Goal: Information Seeking & Learning: Understand process/instructions

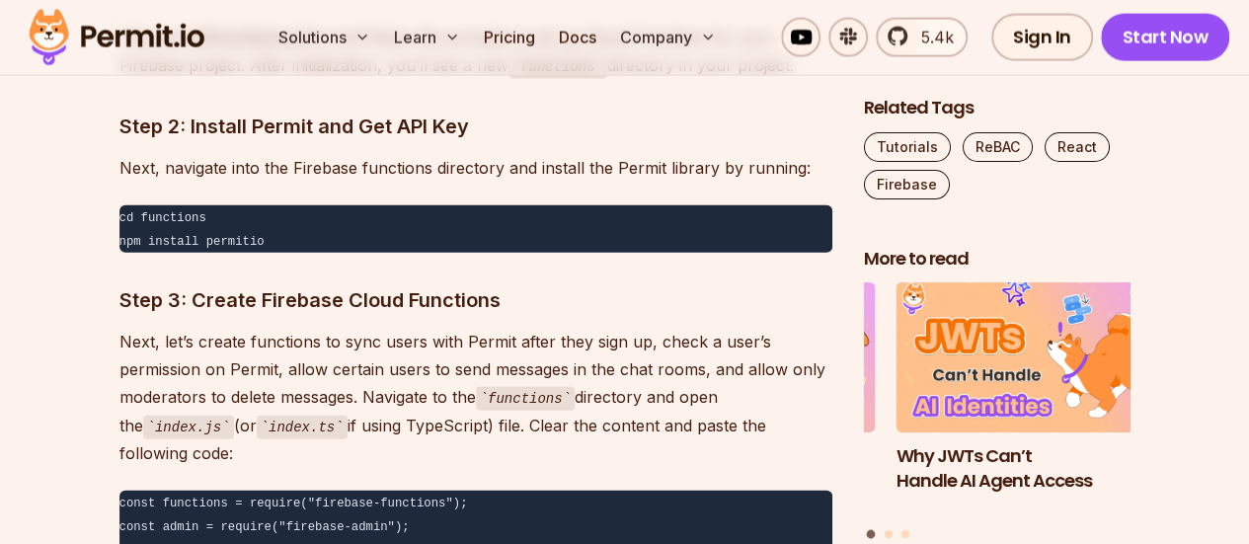
scroll to position [20922, 0]
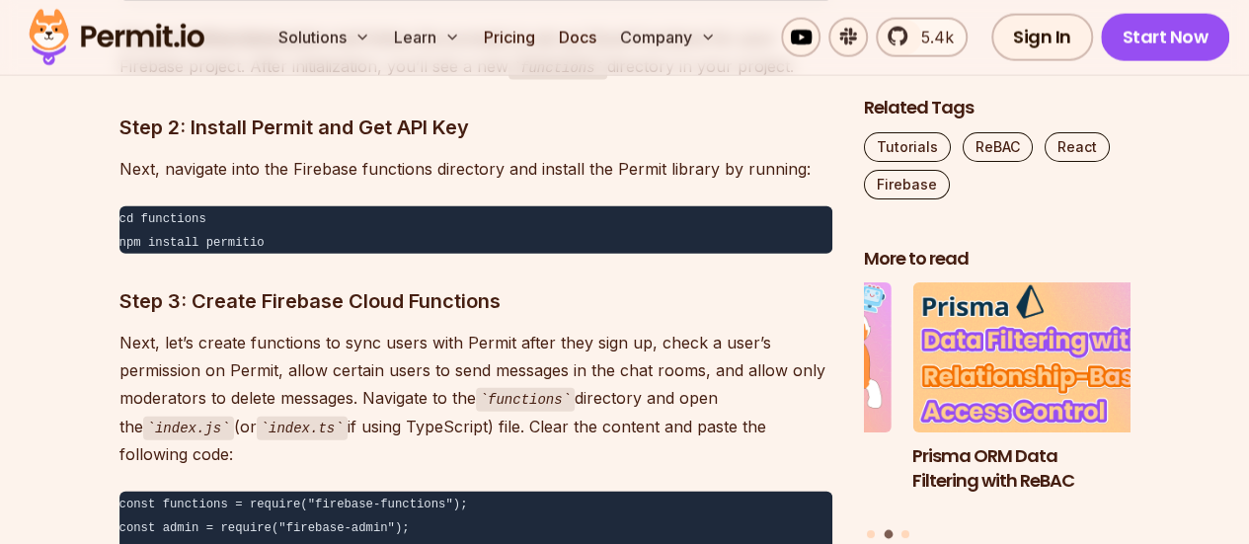
drag, startPoint x: 211, startPoint y: 493, endPoint x: 113, endPoint y: 246, distance: 265.8
copy code "const functions = require("firebase-functions"); const admin = require("firebas…"
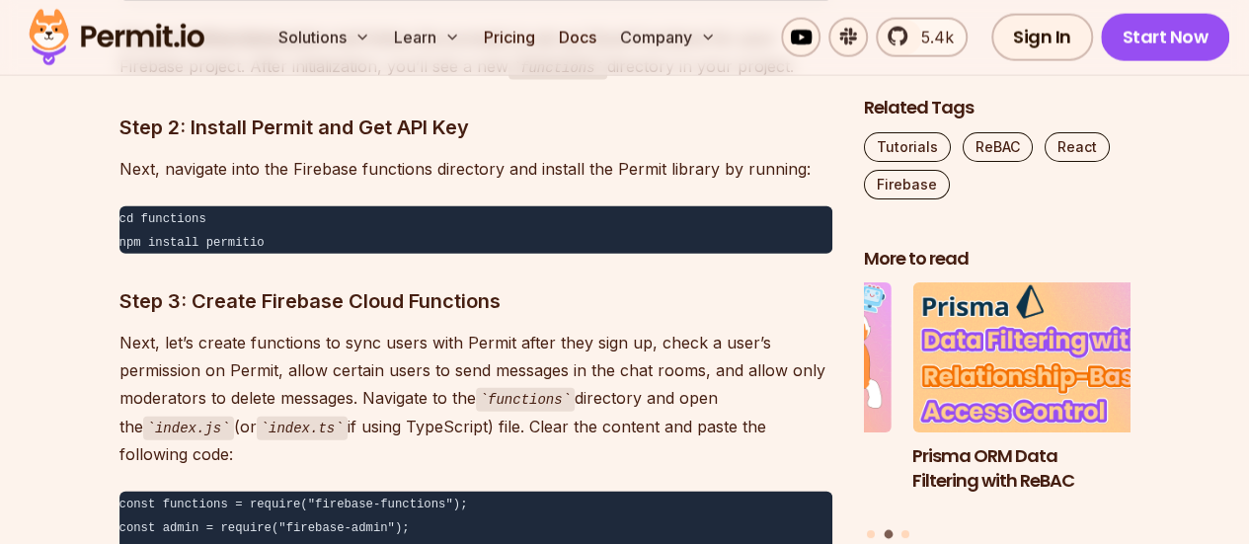
drag, startPoint x: 113, startPoint y: 76, endPoint x: 398, endPoint y: 496, distance: 507.4
copy div "Step 3: Create Firebase Cloud Functions Next, let’s create functions to sync us…"
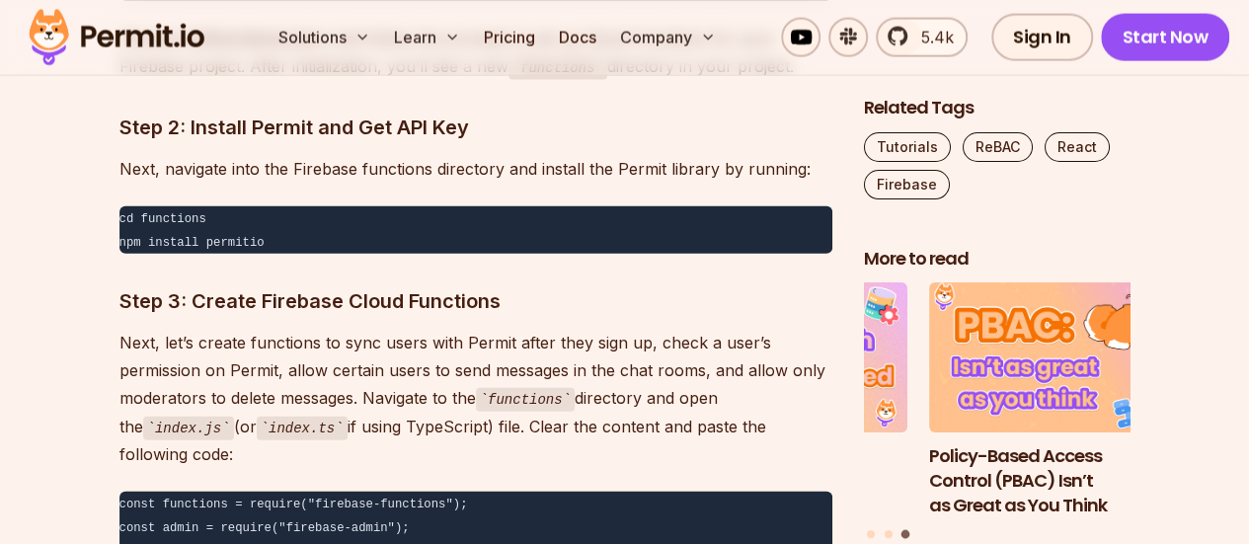
drag, startPoint x: 117, startPoint y: 250, endPoint x: 288, endPoint y: 489, distance: 293.7
copy code "const functions = require("firebase-functions"); const admin = require("firebas…"
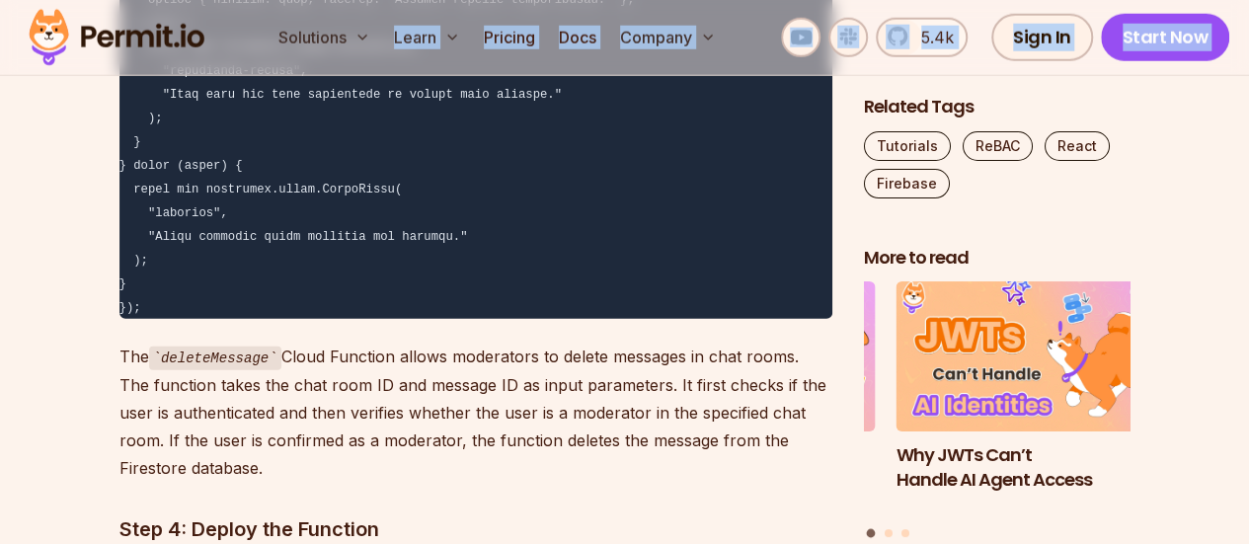
scroll to position [25250, 0]
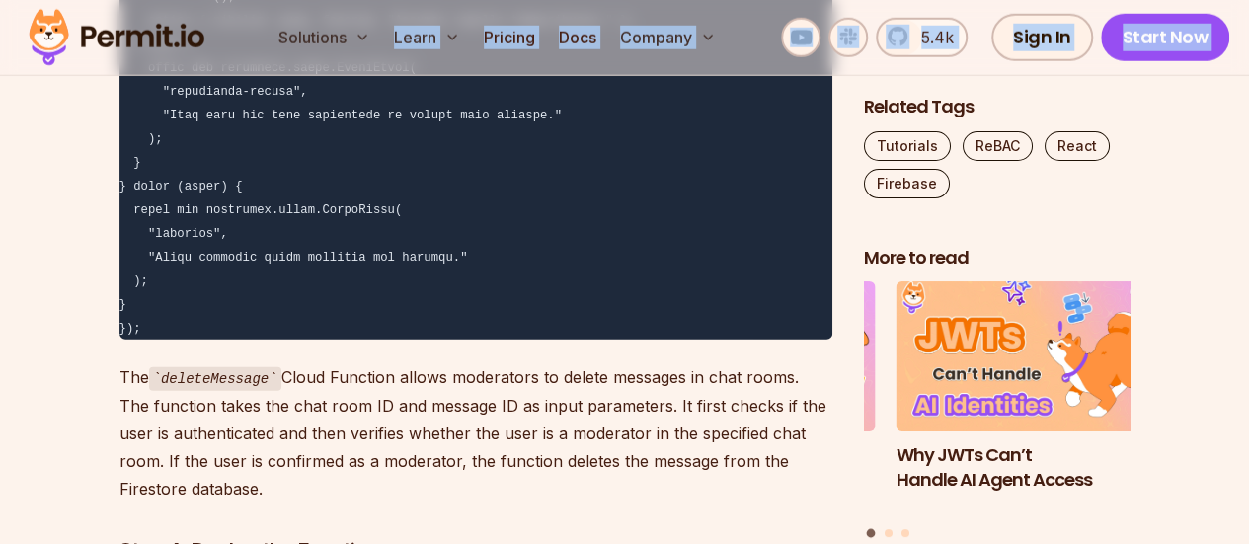
drag, startPoint x: 120, startPoint y: 96, endPoint x: 391, endPoint y: 245, distance: 308.9
copy div "Lore 4: Ipsumd Sitametc Adipi Elitseddo Eius, tem’i utlabo etdolorem al enim ad…"
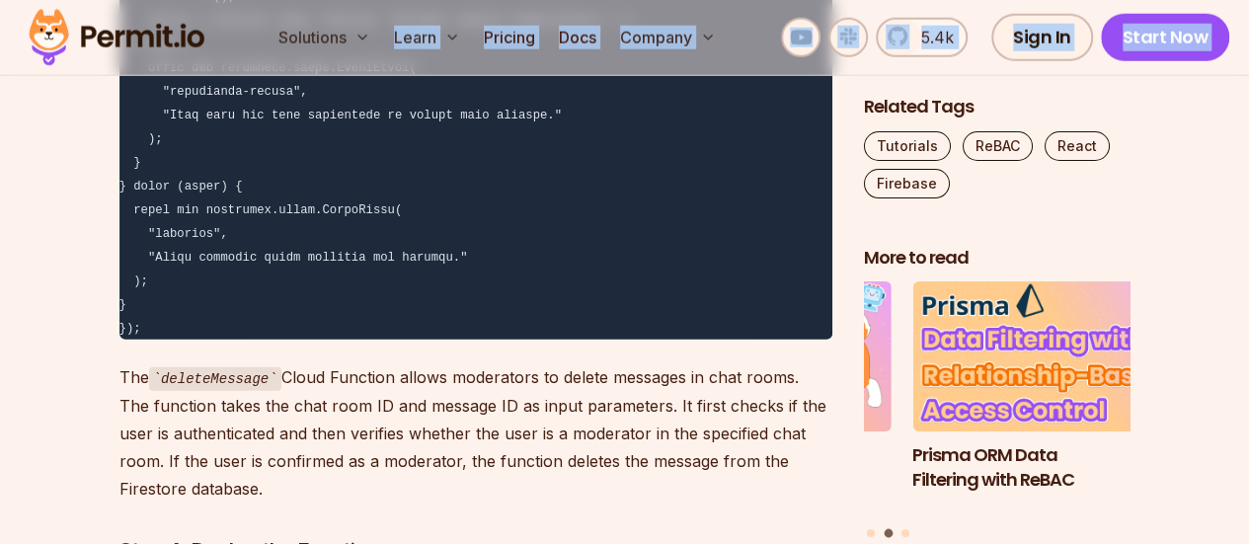
click at [391, 363] on p "The deleteMessage Cloud Function allows moderators to delete messages in chat r…" at bounding box center [475, 432] width 713 height 139
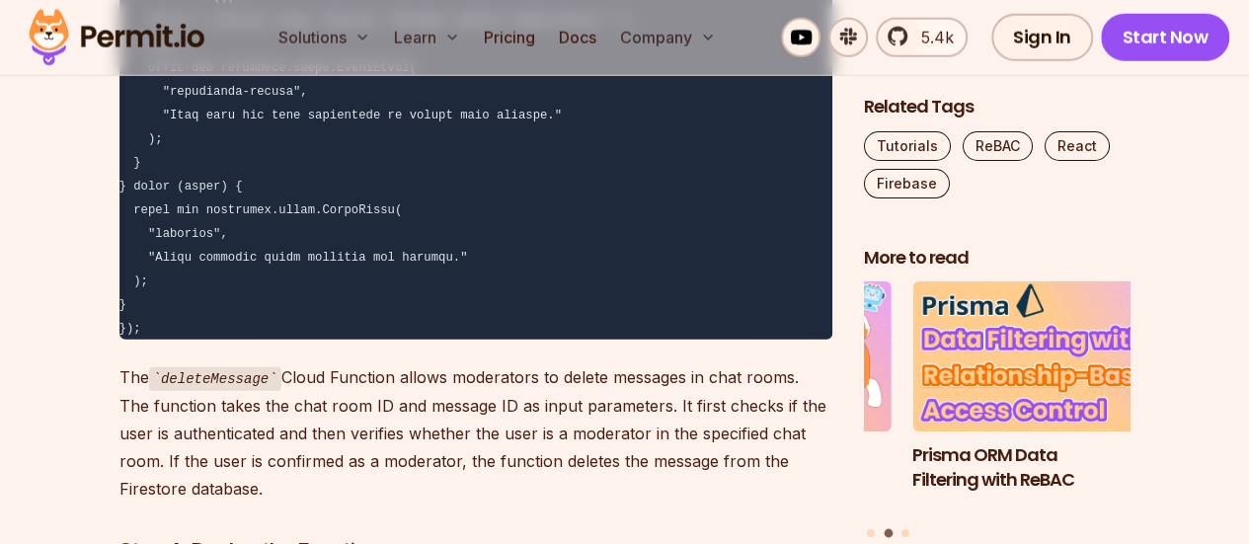
click at [391, 363] on p "The deleteMessage Cloud Function allows moderators to delete messages in chat r…" at bounding box center [475, 432] width 713 height 139
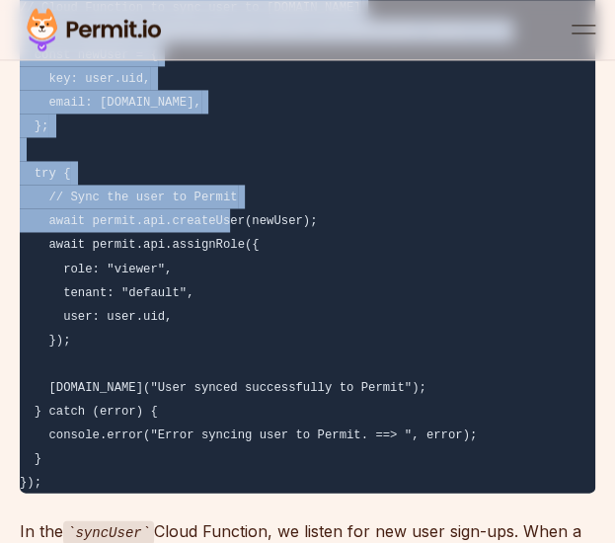
scroll to position [20928, 0]
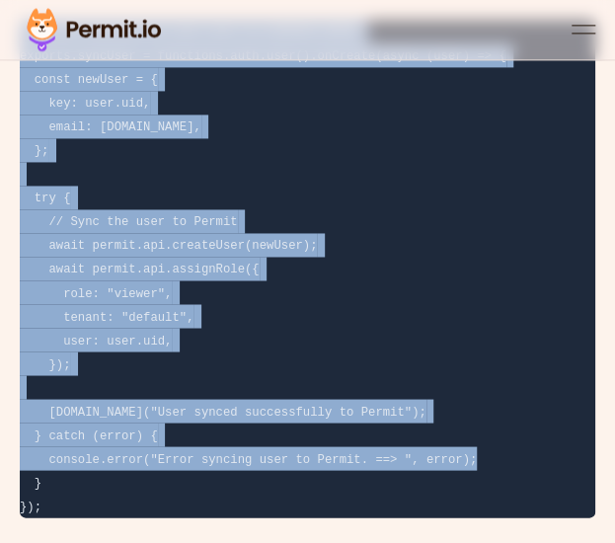
drag, startPoint x: 18, startPoint y: 208, endPoint x: 168, endPoint y: 313, distance: 183.0
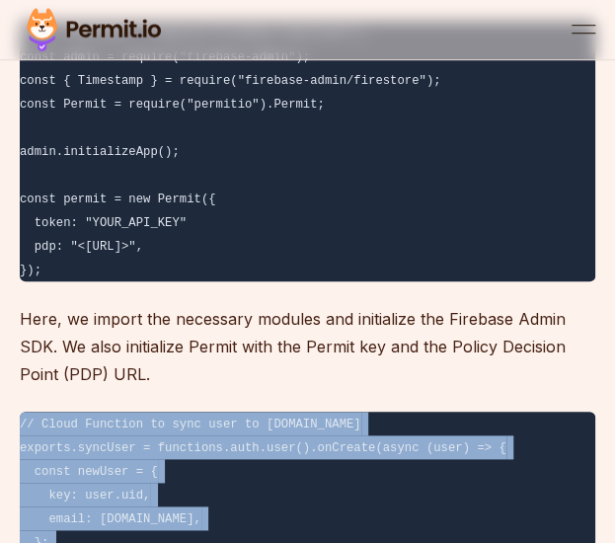
scroll to position [20551, 0]
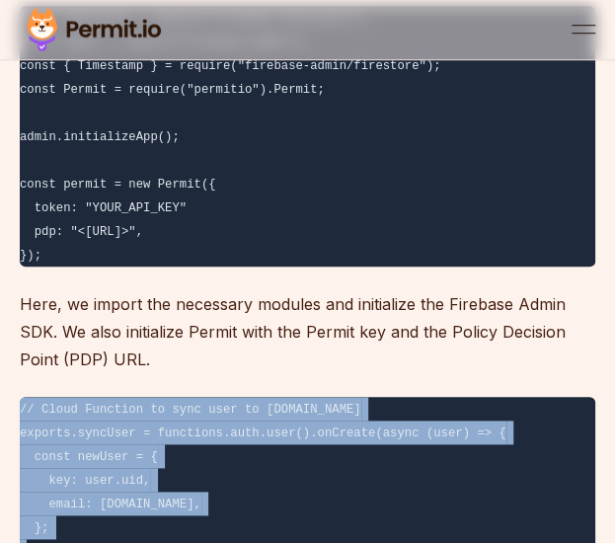
copy code "// Cloud Function to sync user to [DOMAIN_NAME] exports.syncUser = functions.au…"
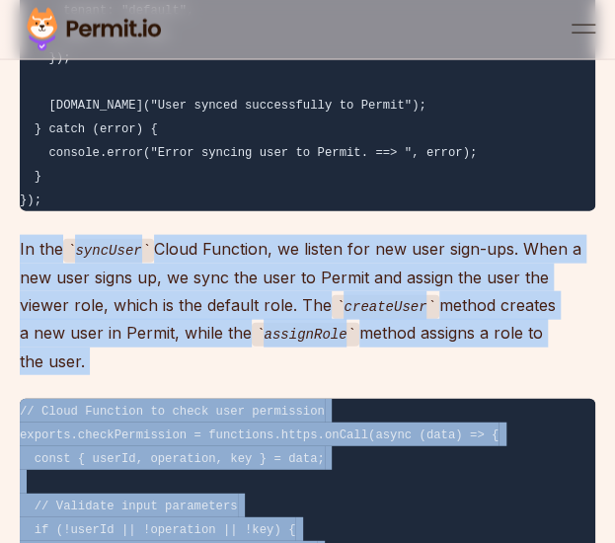
scroll to position [21219, 0]
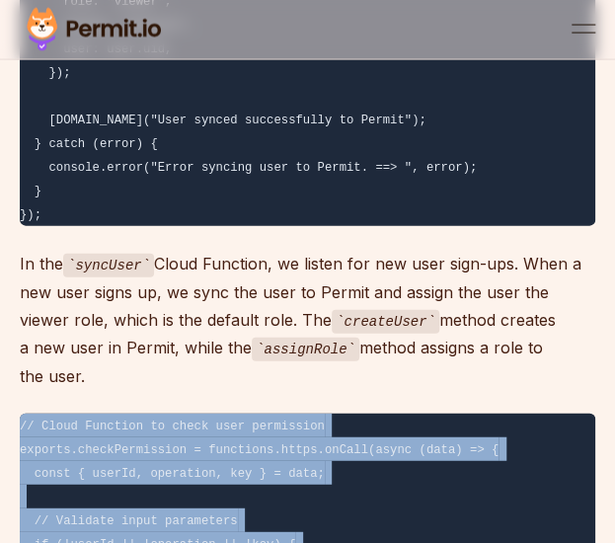
drag, startPoint x: 144, startPoint y: 410, endPoint x: 8, endPoint y: 181, distance: 266.5
copy code "// Cloud Function to check user permission exports.checkPermission = functions.…"
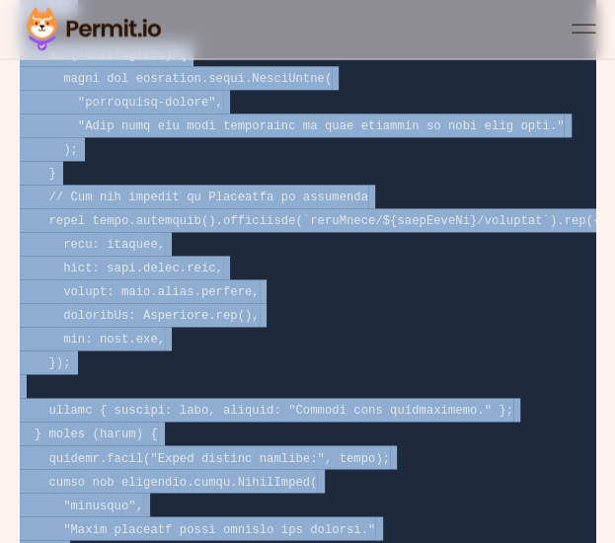
scroll to position [23078, 0]
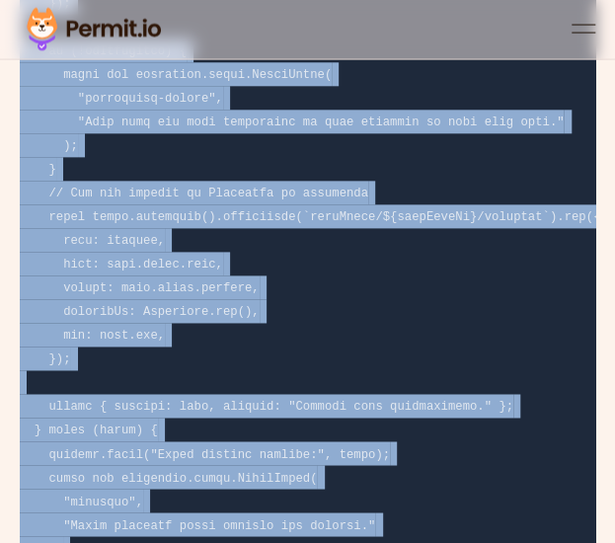
drag, startPoint x: 20, startPoint y: 245, endPoint x: 157, endPoint y: 374, distance: 188.6
click at [157, 374] on pre at bounding box center [308, 63] width 576 height 1090
copy code "// Cloud Function to send a message exports.sendMessage = functions.https.onCal…"
click at [207, 255] on code at bounding box center [310, 64] width 581 height 1080
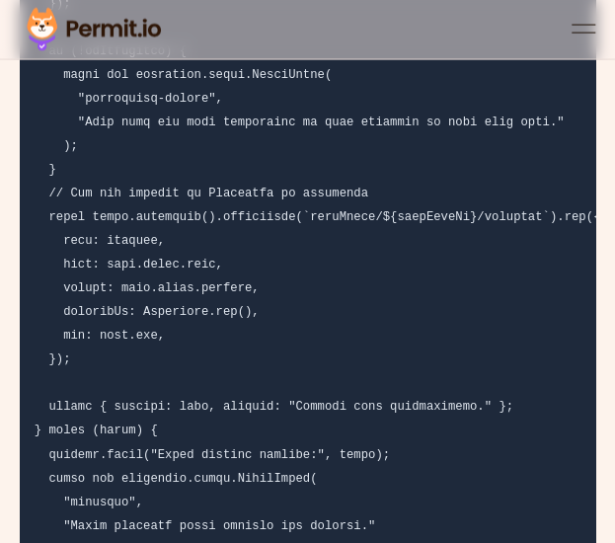
click at [207, 255] on code at bounding box center [310, 64] width 581 height 1080
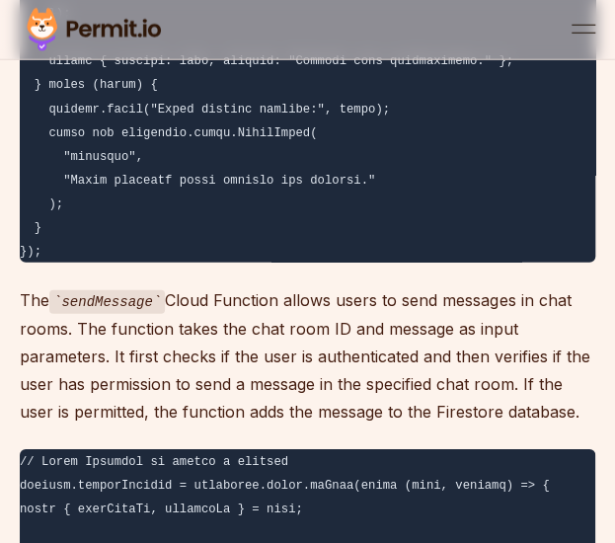
scroll to position [23426, 0]
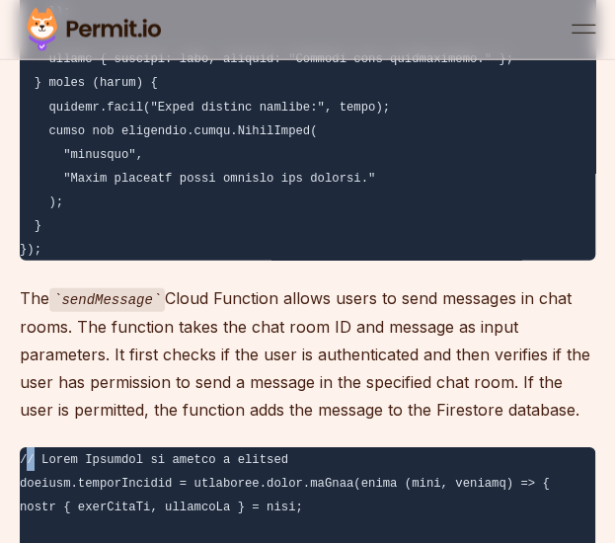
drag, startPoint x: 24, startPoint y: 228, endPoint x: 36, endPoint y: 228, distance: 11.8
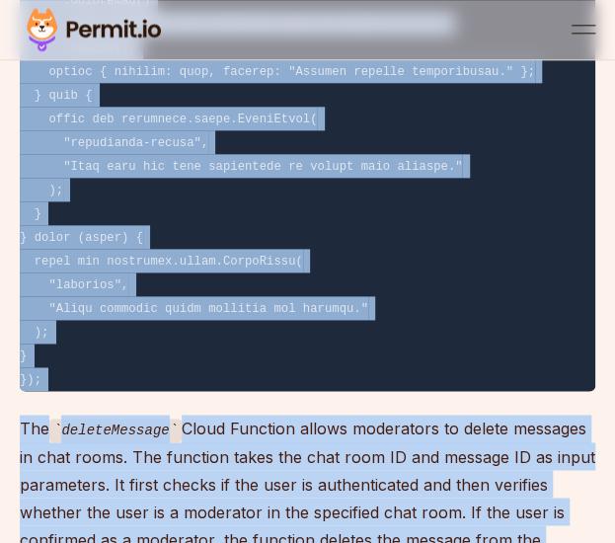
scroll to position [24476, 0]
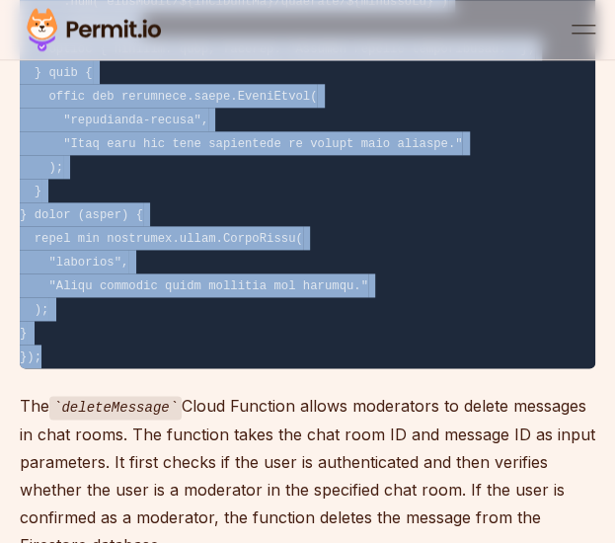
drag, startPoint x: 22, startPoint y: 228, endPoint x: 120, endPoint y: 117, distance: 148.2
copy code "// Cloud Function to delete a message exports.deleteMessage = functions.https.o…"
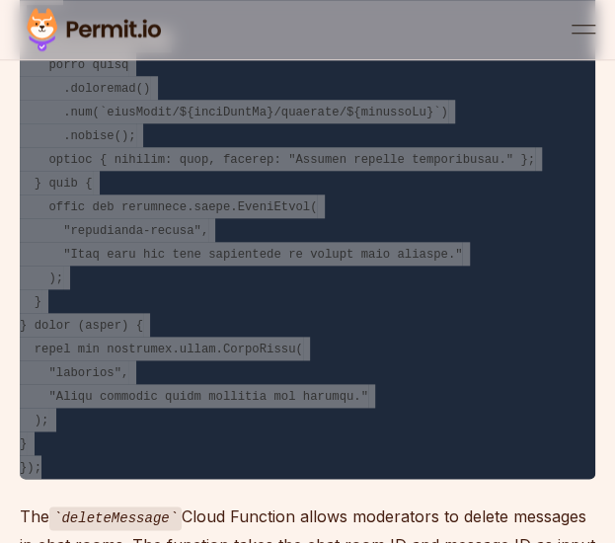
scroll to position [24364, 0]
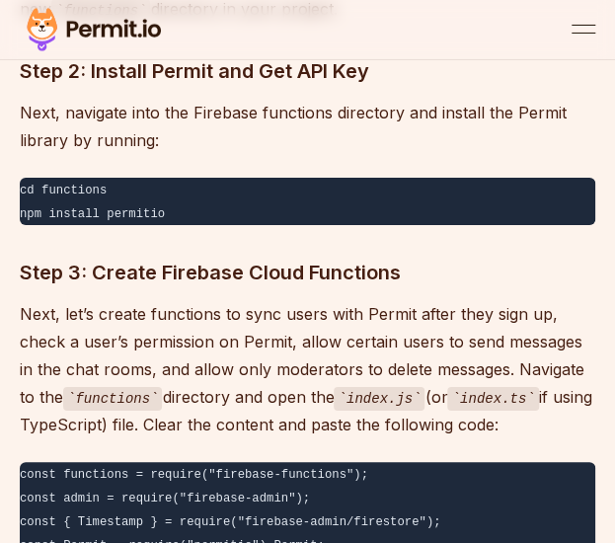
scroll to position [20097, 0]
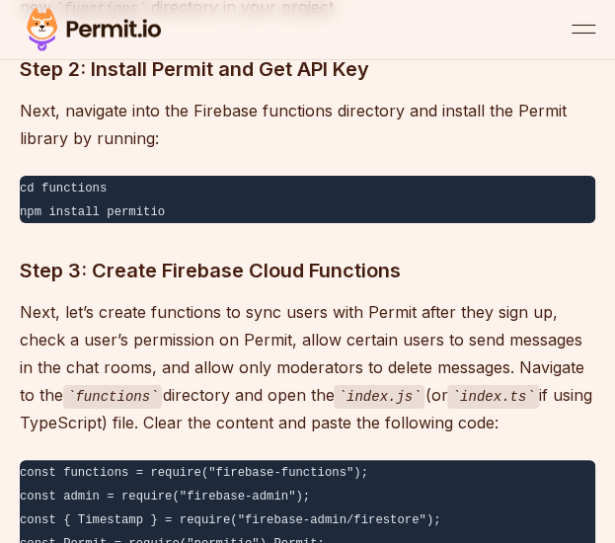
drag, startPoint x: 59, startPoint y: 506, endPoint x: -2, endPoint y: 263, distance: 251.4
copy code "const functions = require("firebase-functions"); const admin = require("firebas…"
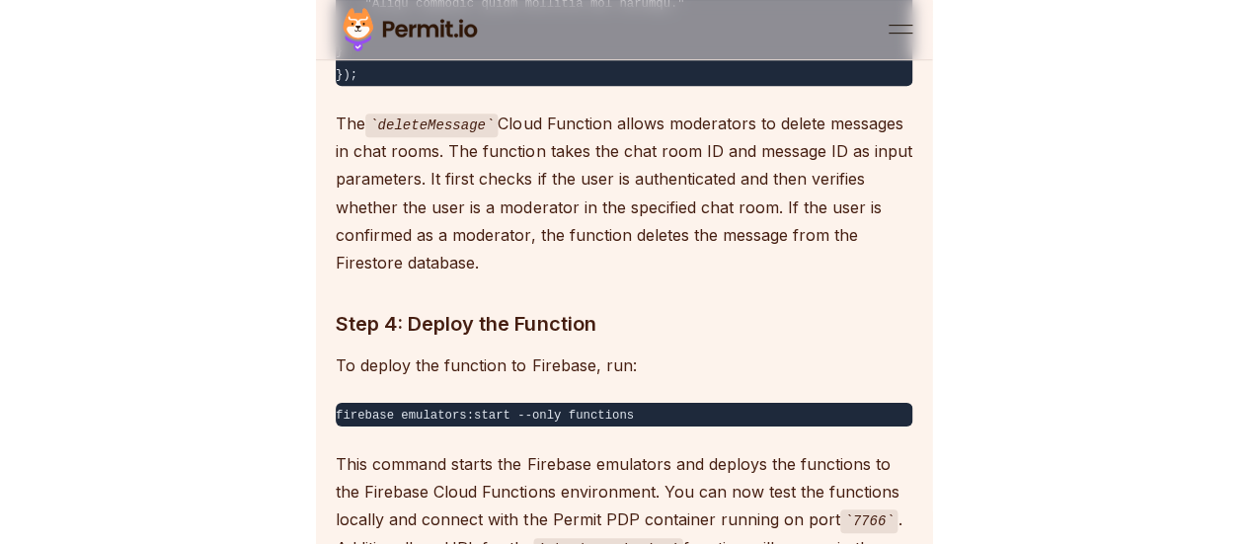
scroll to position [24757, 0]
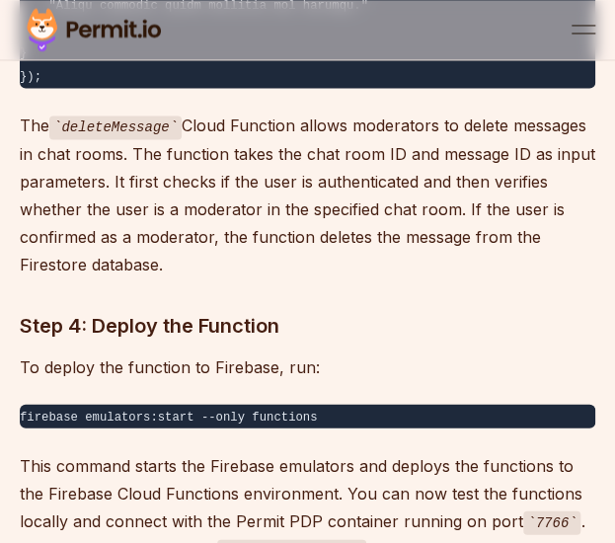
click at [442, 404] on pre "firebase emulators:start --only functions" at bounding box center [308, 416] width 576 height 24
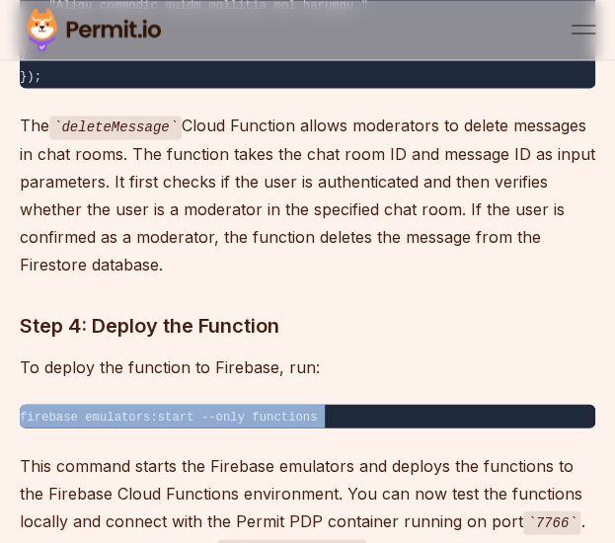
click at [442, 404] on pre "firebase emulators:start --only functions" at bounding box center [308, 416] width 576 height 24
copy code "firebase emulators:start --only functions"
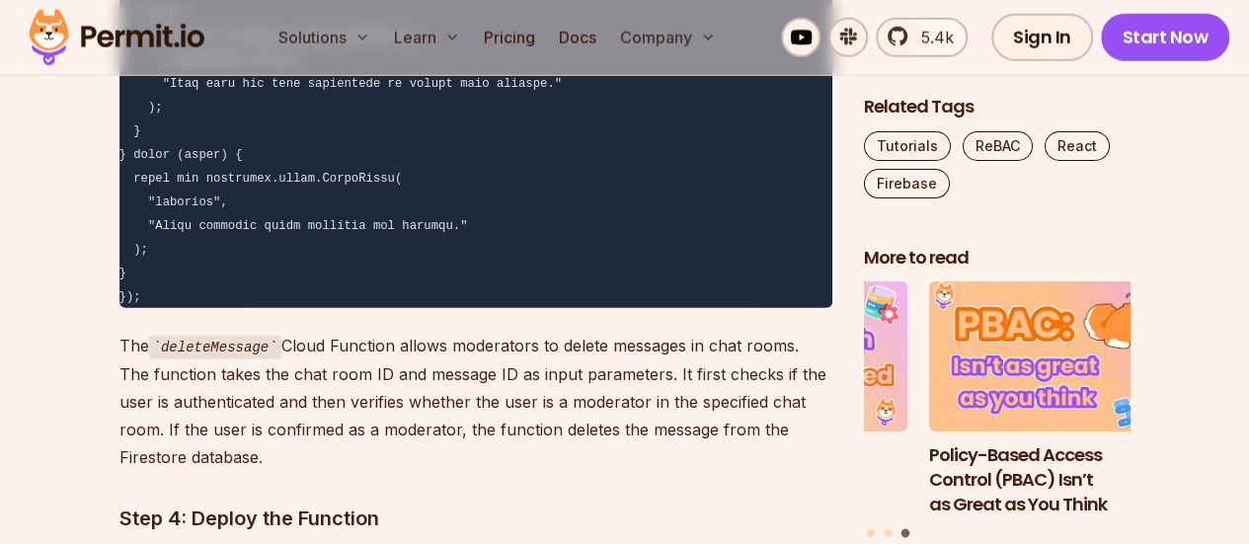
scroll to position [25282, 0]
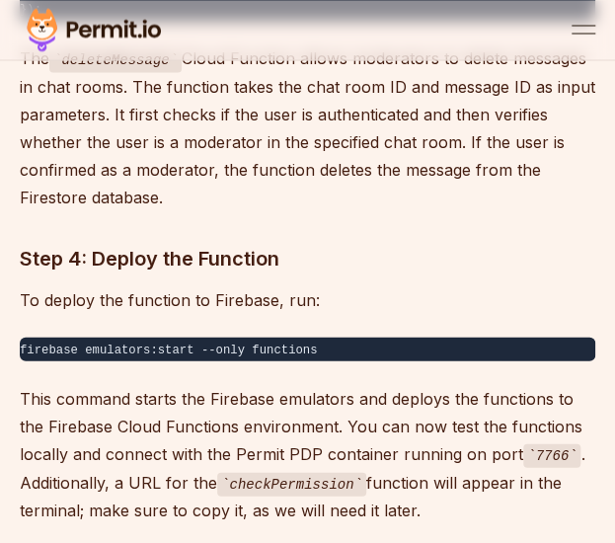
scroll to position [24824, 0]
drag, startPoint x: 488, startPoint y: 281, endPoint x: 91, endPoint y: 166, distance: 413.3
click at [91, 384] on p "This command starts the Firebase emulators and deploys the functions to the Fir…" at bounding box center [308, 453] width 576 height 139
drag, startPoint x: 12, startPoint y: 165, endPoint x: 507, endPoint y: 289, distance: 511.0
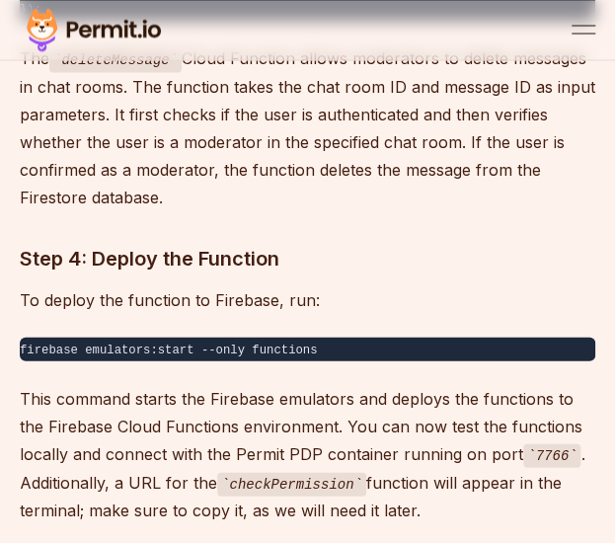
click at [330, 384] on p "This command starts the Firebase emulators and deploys the functions to the Fir…" at bounding box center [308, 453] width 576 height 139
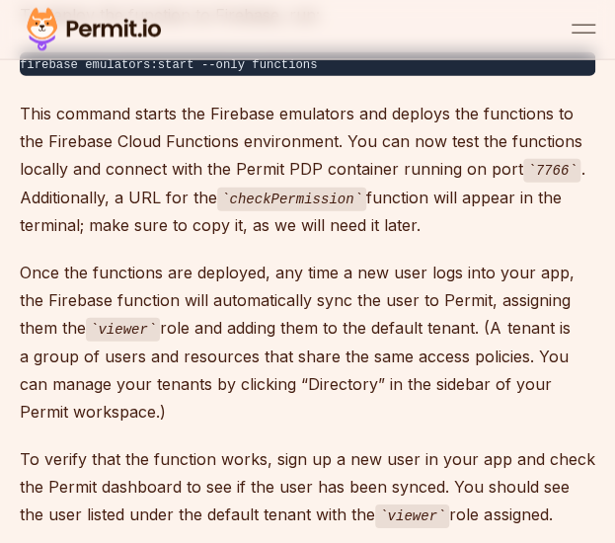
scroll to position [25146, 0]
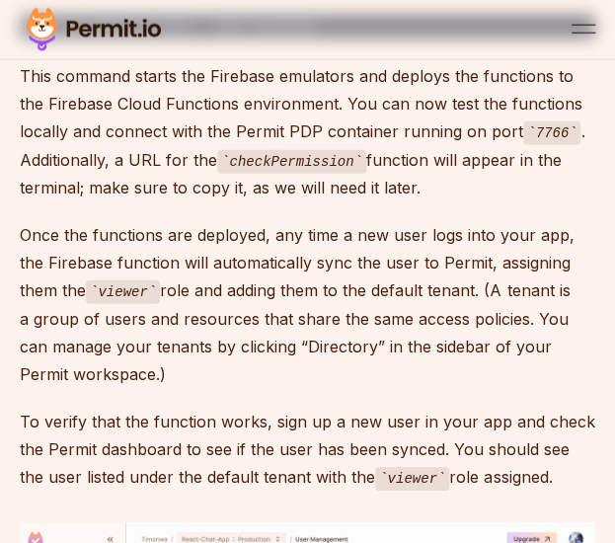
drag, startPoint x: 535, startPoint y: 249, endPoint x: -2, endPoint y: 168, distance: 543.1
click at [447, 408] on p "To verify that the function works, sign up a new user in your app and check the…" at bounding box center [308, 450] width 576 height 84
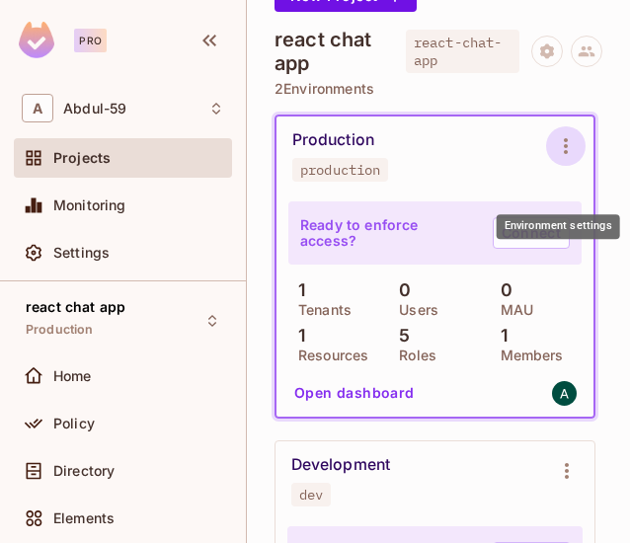
click at [558, 158] on icon "Environment settings" at bounding box center [566, 146] width 24 height 24
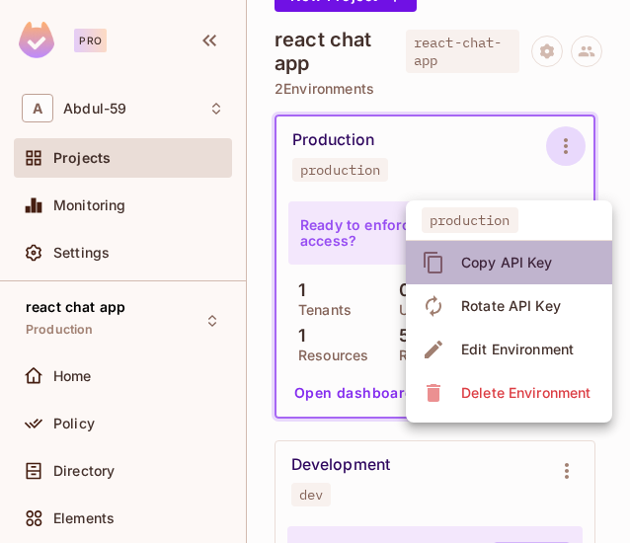
click at [566, 269] on li "Copy API Key" at bounding box center [509, 262] width 206 height 43
